Goal: Transaction & Acquisition: Purchase product/service

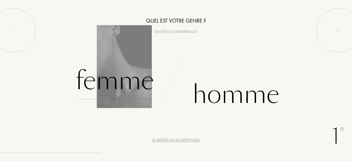
click at [131, 69] on div "Femme" at bounding box center [114, 80] width 79 height 37
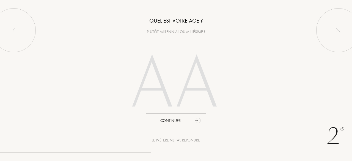
click at [188, 88] on input "number" at bounding box center [176, 84] width 118 height 95
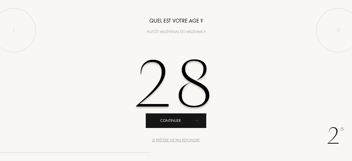
type input "28"
click at [160, 122] on div "Continuer" at bounding box center [176, 120] width 61 height 15
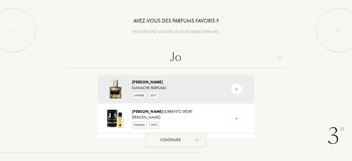
type input "J"
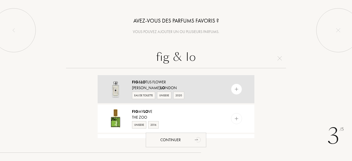
type input "fig & lo"
click at [191, 85] on div "Jo Malone Lo ndon" at bounding box center [175, 88] width 87 height 6
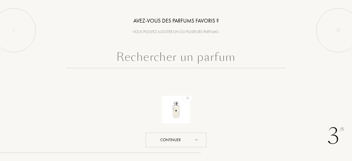
click at [169, 56] on input "text" at bounding box center [176, 58] width 220 height 20
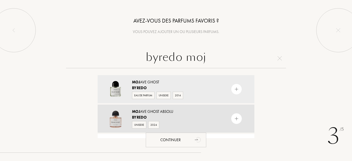
type input "byredo moj"
click at [204, 113] on div "Moj ave Ghost Absolu" at bounding box center [175, 112] width 87 height 6
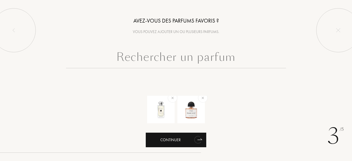
click at [175, 138] on div "Continuer" at bounding box center [176, 140] width 61 height 15
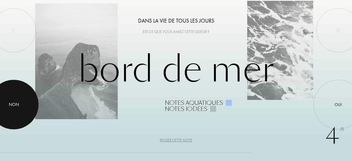
click at [12, 106] on div "Non" at bounding box center [14, 104] width 10 height 7
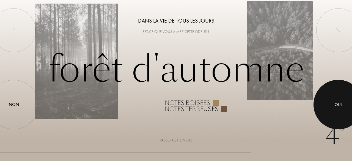
click at [341, 107] on div "Oui" at bounding box center [338, 104] width 7 height 6
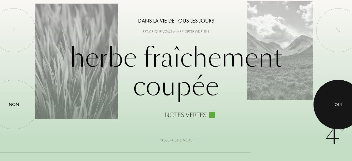
click at [341, 107] on div "Oui" at bounding box center [338, 104] width 7 height 6
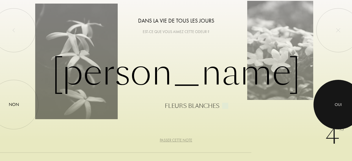
click at [341, 107] on div "Oui" at bounding box center [338, 104] width 7 height 6
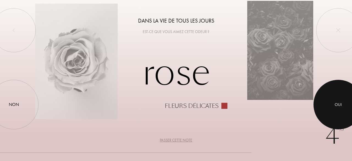
click at [341, 107] on div "Oui" at bounding box center [338, 104] width 7 height 6
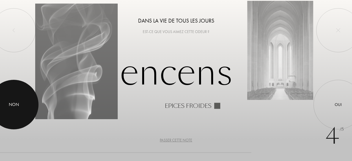
click at [10, 102] on div "Non" at bounding box center [14, 104] width 10 height 7
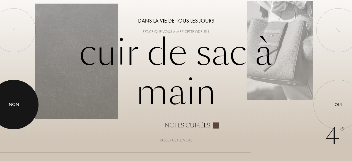
click at [7, 100] on div at bounding box center [14, 105] width 50 height 50
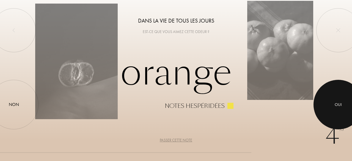
click at [322, 107] on div "Oui" at bounding box center [339, 105] width 50 height 50
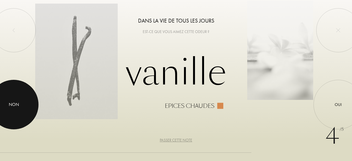
click at [26, 117] on div at bounding box center [14, 105] width 50 height 50
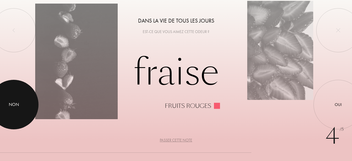
click at [13, 97] on div at bounding box center [14, 105] width 50 height 50
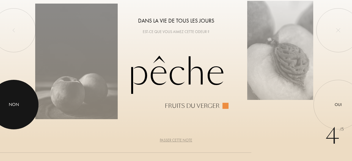
click at [27, 113] on div at bounding box center [14, 105] width 50 height 50
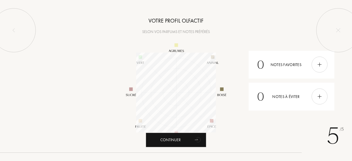
scroll to position [80, 80]
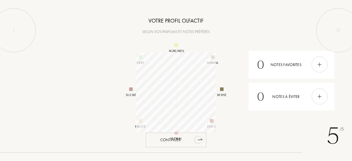
click at [190, 137] on div "Continuer" at bounding box center [176, 140] width 61 height 15
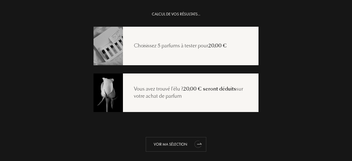
click at [180, 138] on div "Voir ma sélection" at bounding box center [176, 144] width 61 height 15
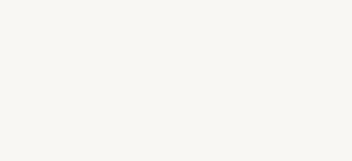
select select "FR"
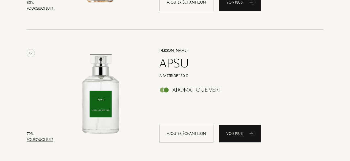
scroll to position [1128, 0]
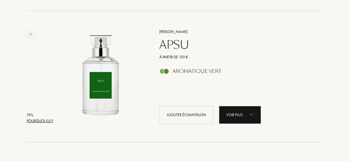
click at [182, 41] on div "APSU" at bounding box center [235, 44] width 160 height 13
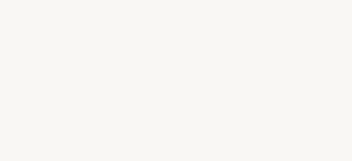
select select "FR"
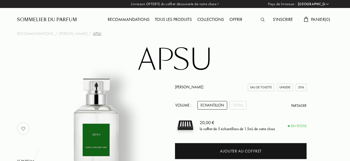
click at [220, 104] on div "Echantillon" at bounding box center [213, 105] width 30 height 9
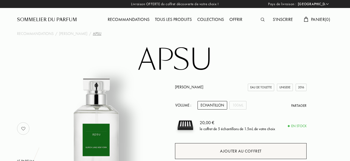
click at [242, 149] on div "Ajouter au coffret" at bounding box center [241, 151] width 42 height 6
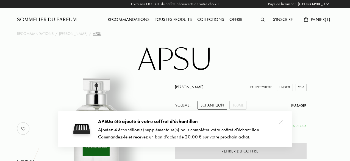
click at [136, 22] on div "Recommandations" at bounding box center [128, 19] width 47 height 7
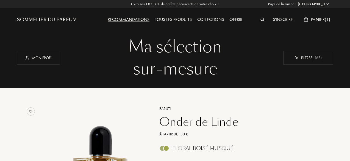
select select "FR"
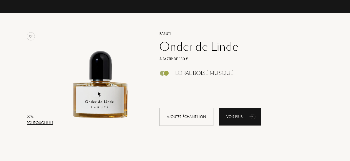
scroll to position [83, 0]
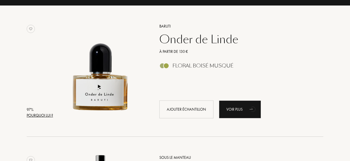
click at [193, 33] on div "Onder de Linde" at bounding box center [235, 39] width 160 height 13
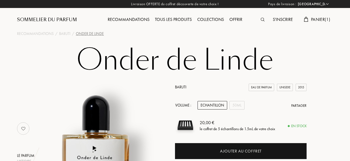
select select "FR"
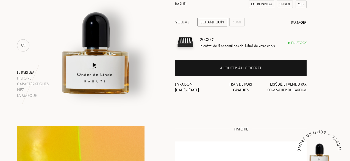
scroll to position [55, 0]
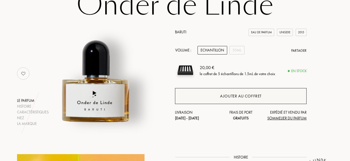
click at [208, 95] on div "Ajouter au coffret" at bounding box center [241, 96] width 132 height 16
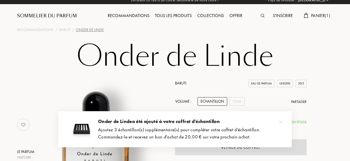
scroll to position [0, 0]
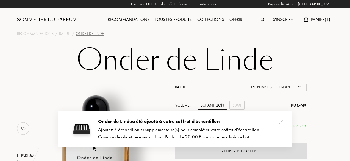
click at [131, 15] on div "Recommandations Tous les produits Collections Offrir" at bounding box center [175, 15] width 158 height 30
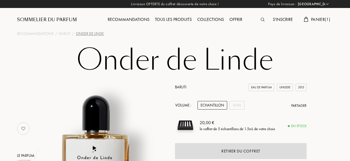
click at [134, 18] on div "Recommandations" at bounding box center [128, 19] width 47 height 7
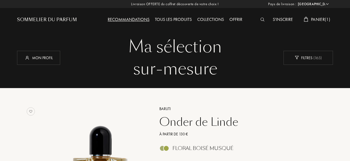
select select "FR"
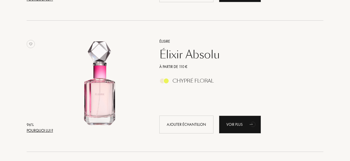
scroll to position [358, 0]
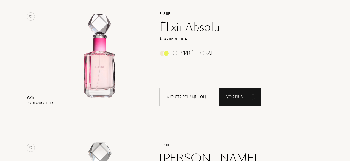
click at [169, 28] on div "Élixir Absolu" at bounding box center [235, 26] width 160 height 13
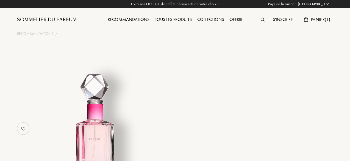
select select "FR"
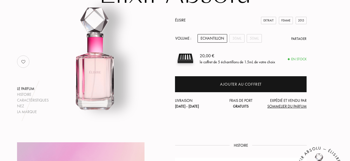
scroll to position [55, 0]
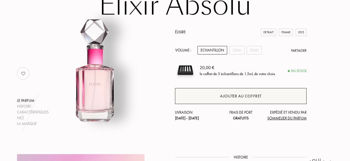
click at [216, 93] on div "Ajouter au coffret" at bounding box center [241, 96] width 132 height 16
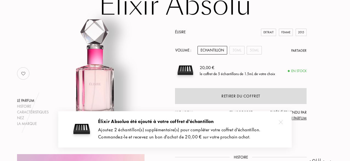
scroll to position [0, 0]
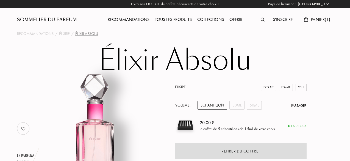
click at [128, 20] on div "Recommandations" at bounding box center [128, 19] width 47 height 7
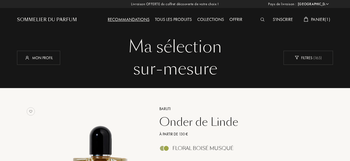
select select "FR"
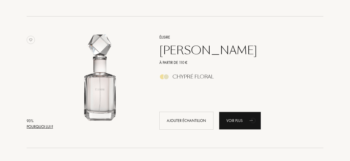
scroll to position [468, 0]
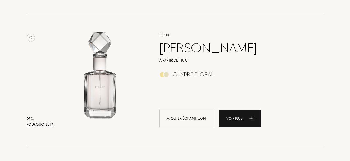
click at [175, 50] on div "[PERSON_NAME]" at bounding box center [235, 48] width 160 height 13
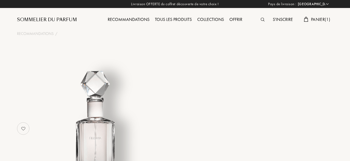
select select "FR"
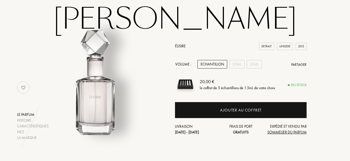
scroll to position [28, 0]
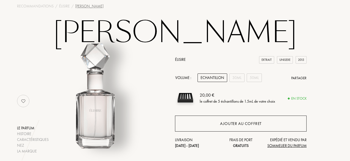
click at [263, 128] on div "Ajouter au coffret" at bounding box center [241, 124] width 132 height 16
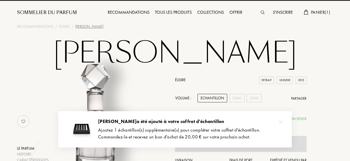
scroll to position [0, 0]
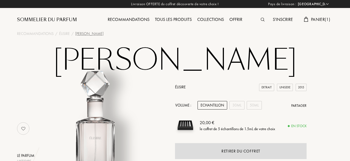
click at [134, 20] on div "Recommandations" at bounding box center [128, 19] width 47 height 7
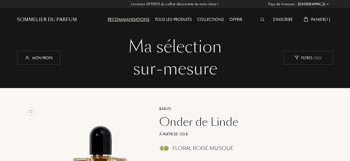
select select "FR"
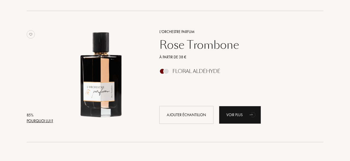
scroll to position [605, 0]
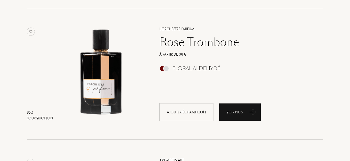
click at [206, 46] on div "Rose Trombone" at bounding box center [235, 41] width 160 height 13
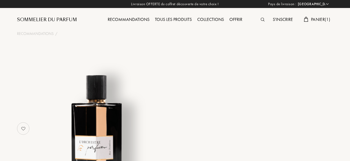
select select "FR"
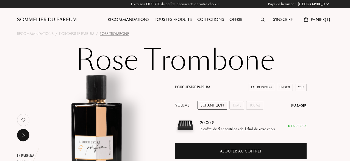
click at [119, 19] on div "Recommandations" at bounding box center [128, 19] width 47 height 7
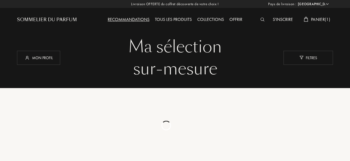
select select "FR"
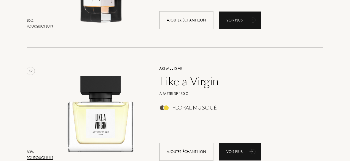
scroll to position [688, 0]
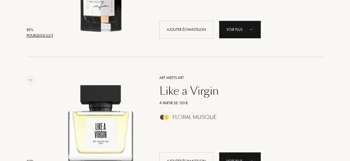
click at [208, 88] on div "Like a Virgin" at bounding box center [235, 90] width 160 height 13
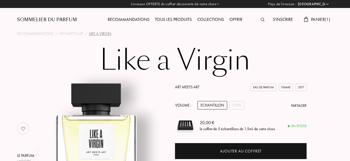
select select "FR"
click at [127, 20] on div "Recommandations" at bounding box center [128, 19] width 47 height 7
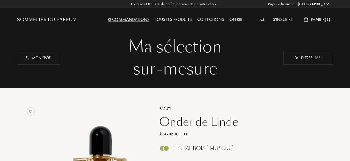
select select "FR"
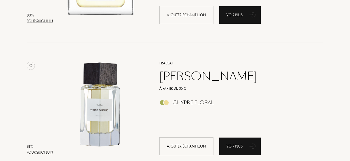
scroll to position [825, 0]
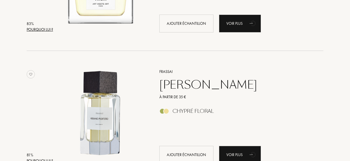
click at [201, 89] on div "[PERSON_NAME]" at bounding box center [235, 84] width 160 height 13
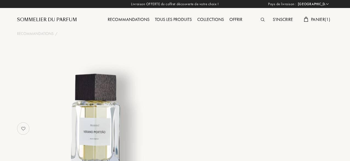
select select "FR"
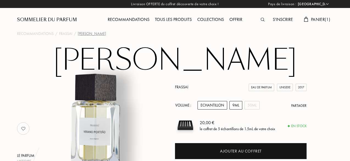
click at [235, 106] on div "9mL" at bounding box center [236, 105] width 13 height 9
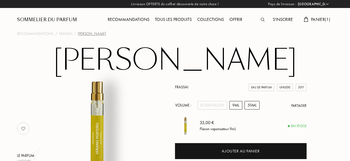
click at [249, 104] on div "50mL" at bounding box center [252, 105] width 15 height 9
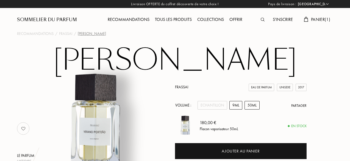
click at [238, 108] on div "9mL" at bounding box center [236, 105] width 13 height 9
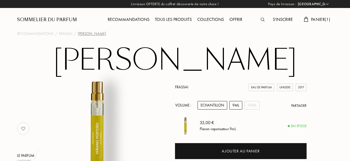
click at [210, 109] on div "Echantillon" at bounding box center [213, 105] width 30 height 9
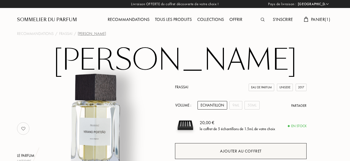
click at [225, 148] on div "Ajouter au coffret" at bounding box center [241, 151] width 42 height 6
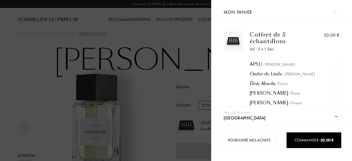
click at [332, 9] on div at bounding box center [335, 12] width 10 height 10
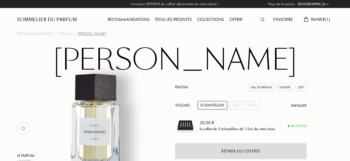
click at [126, 15] on div "Recommandations Tous les produits Collections Offrir" at bounding box center [175, 15] width 158 height 30
click at [126, 17] on div "Recommandations" at bounding box center [128, 19] width 47 height 7
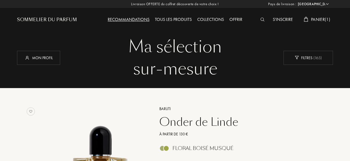
select select "FR"
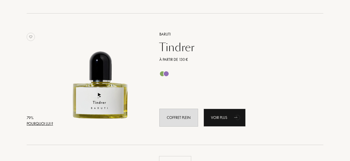
scroll to position [1265, 0]
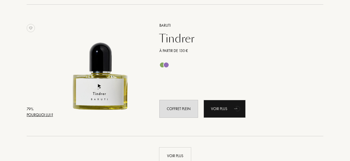
click at [177, 37] on div "Tindrer" at bounding box center [235, 38] width 160 height 13
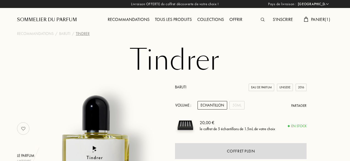
select select "FR"
click at [144, 18] on div "Recommandations" at bounding box center [128, 19] width 47 height 7
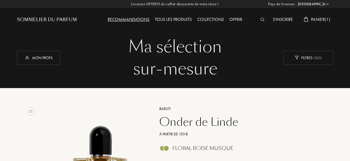
select select "FR"
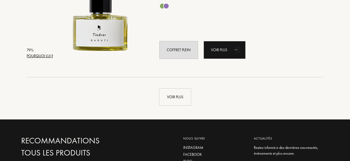
scroll to position [1303, 0]
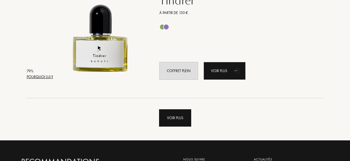
click at [166, 117] on div "Voir plus" at bounding box center [175, 117] width 32 height 17
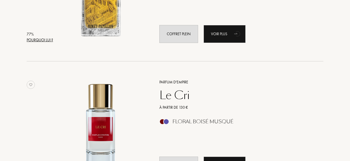
scroll to position [1468, 0]
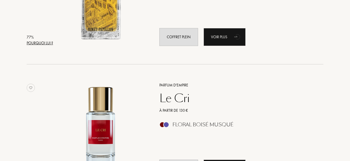
click at [171, 99] on div "Le Cri" at bounding box center [235, 98] width 160 height 13
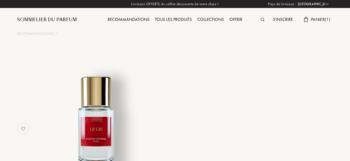
select select "FR"
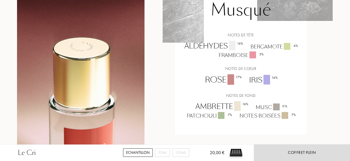
scroll to position [550, 0]
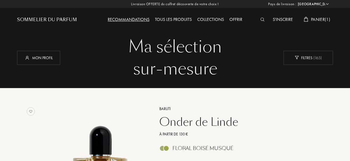
select select "FR"
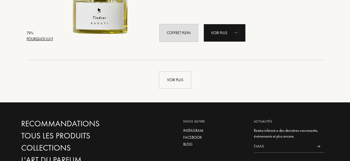
scroll to position [1314, 0]
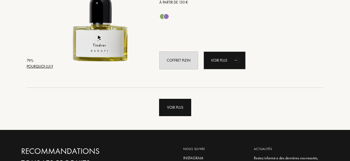
click at [178, 108] on div "Voir plus" at bounding box center [175, 107] width 32 height 17
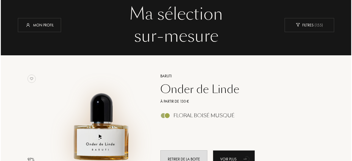
scroll to position [0, 0]
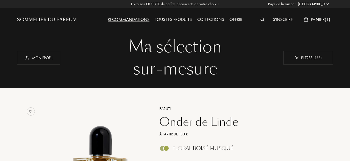
click at [262, 21] on img at bounding box center [263, 20] width 4 height 4
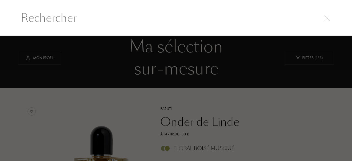
click at [110, 12] on input "text" at bounding box center [176, 18] width 333 height 17
type input "g"
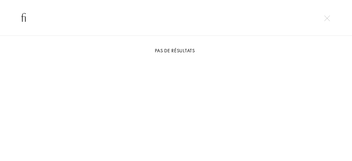
type input "f"
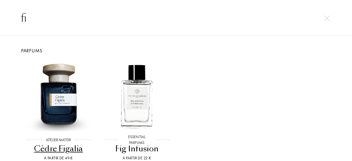
type input "f"
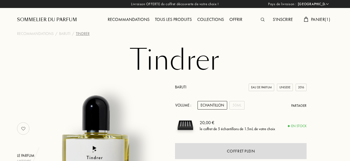
select select "FR"
click at [263, 19] on img at bounding box center [263, 20] width 4 height 4
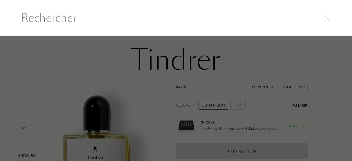
click at [329, 17] on img at bounding box center [327, 18] width 6 height 6
